Goal: Navigation & Orientation: Find specific page/section

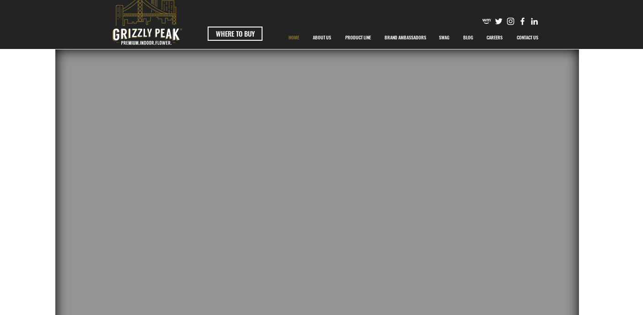
scroll to position [22, 0]
click at [318, 37] on p "ABOUT US" at bounding box center [321, 37] width 27 height 23
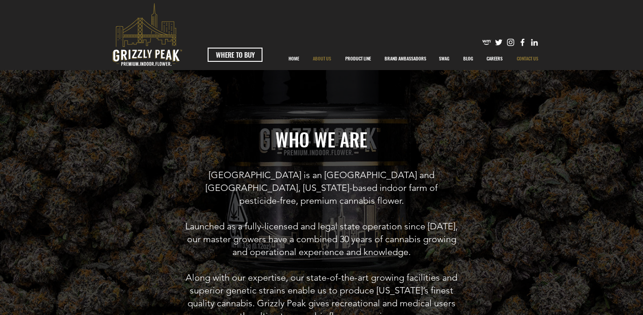
click at [522, 61] on p "CONTACT US" at bounding box center [527, 58] width 31 height 23
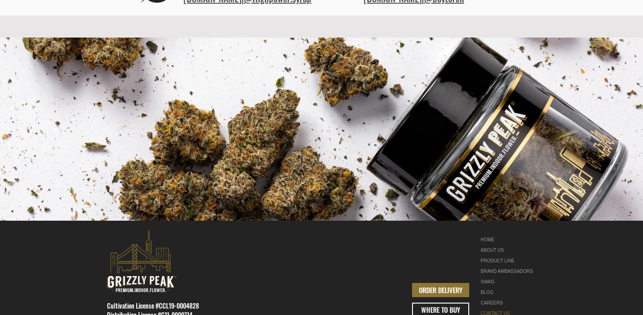
scroll to position [433, 0]
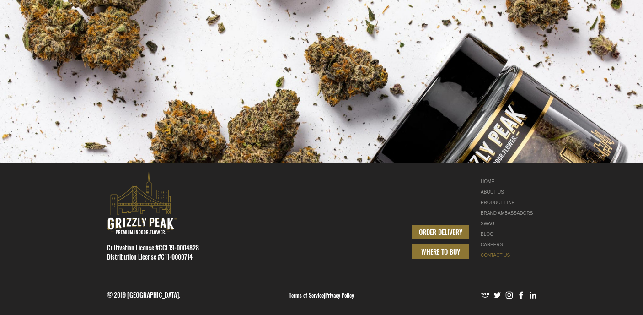
click at [421, 254] on span "WHERE TO BUY" at bounding box center [440, 252] width 39 height 10
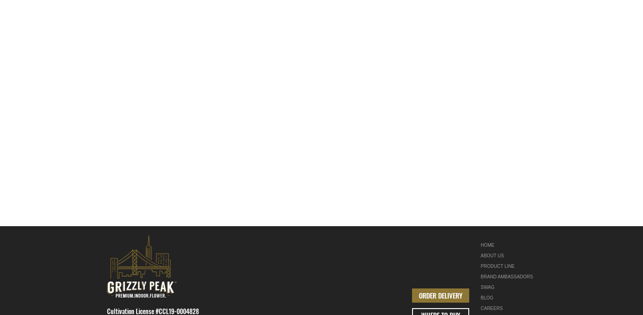
scroll to position [376, 0]
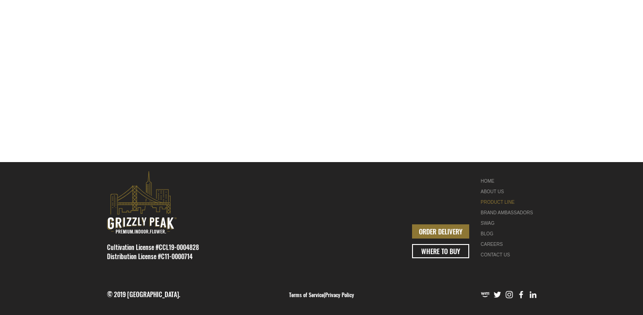
click at [485, 201] on link "PRODUCT LINE" at bounding box center [510, 202] width 58 height 11
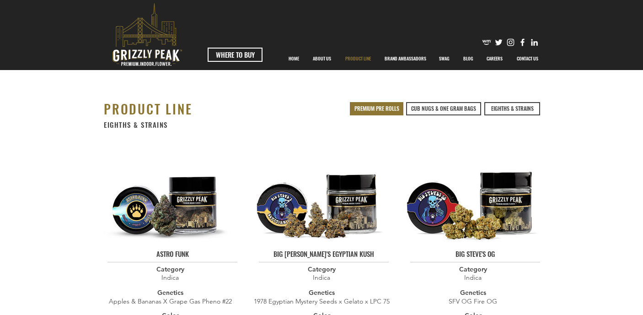
click at [366, 105] on span "PREMIUM PRE ROLLS" at bounding box center [377, 109] width 45 height 8
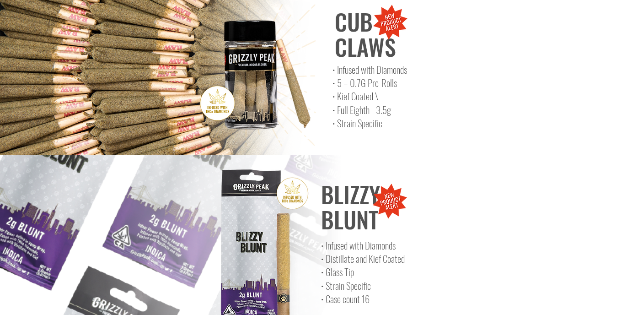
scroll to position [4062, 0]
